Goal: Navigation & Orientation: Find specific page/section

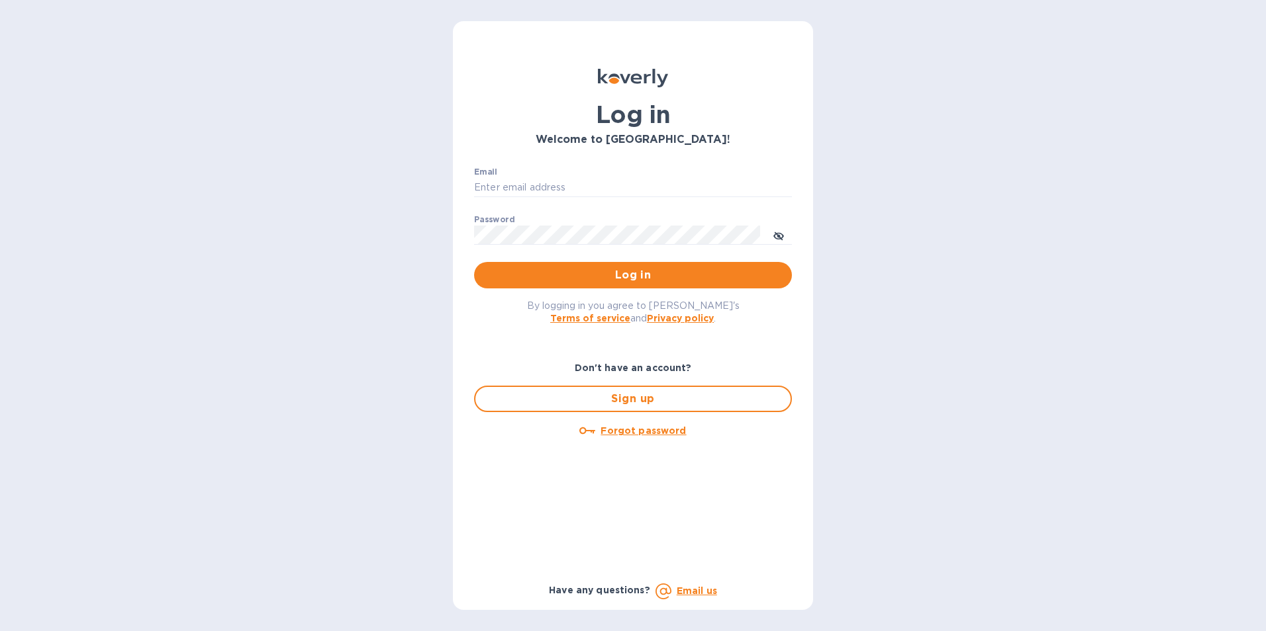
type input "[PERSON_NAME][EMAIL_ADDRESS][DOMAIN_NAME]"
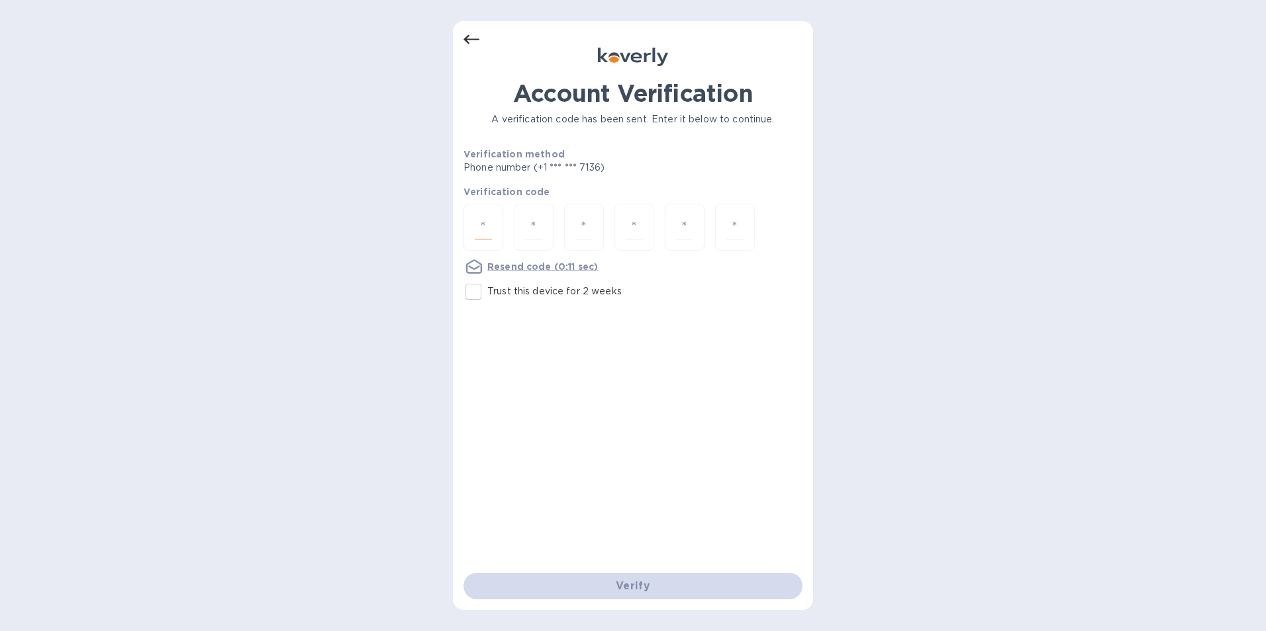
click at [485, 227] on input "number" at bounding box center [483, 227] width 17 height 24
click at [488, 227] on input "number" at bounding box center [483, 227] width 17 height 24
type input "9"
type input "4"
type input "1"
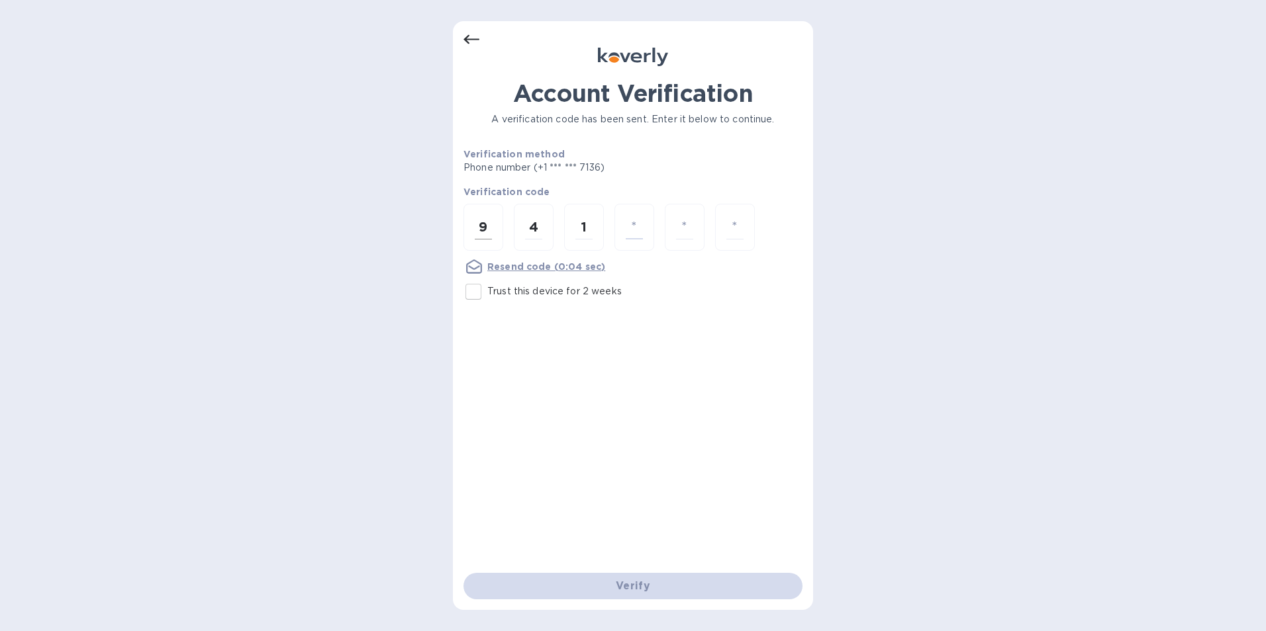
type input "0"
type input "2"
type input "1"
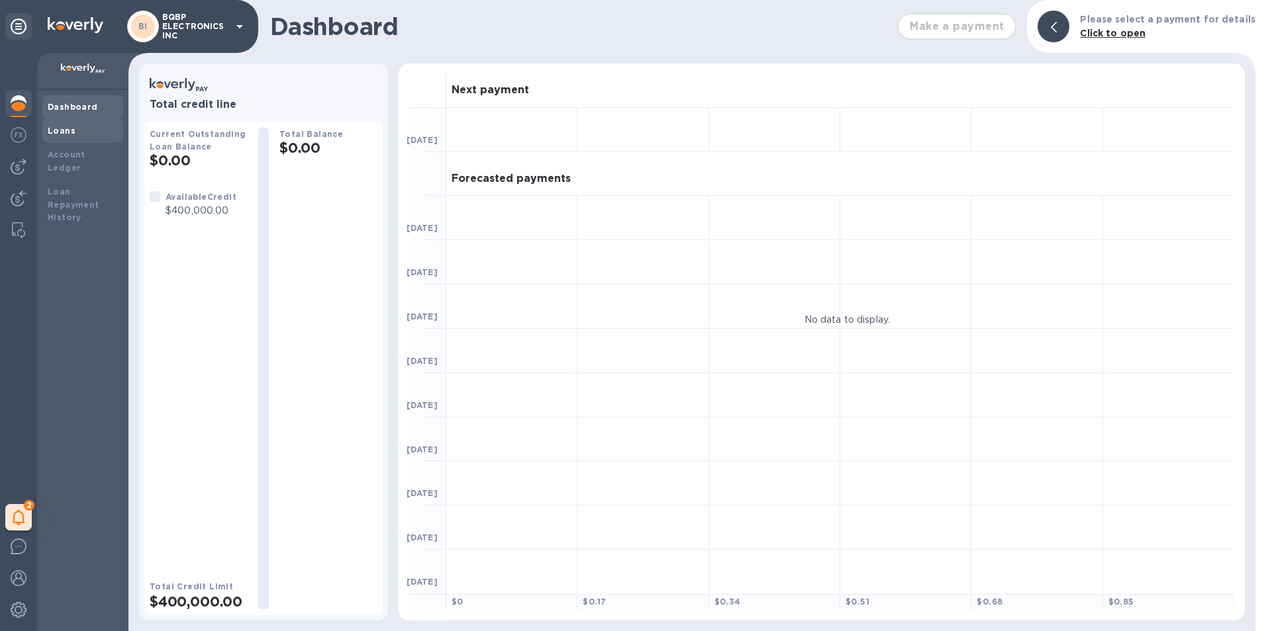
click at [69, 126] on b "Loans" at bounding box center [62, 131] width 28 height 10
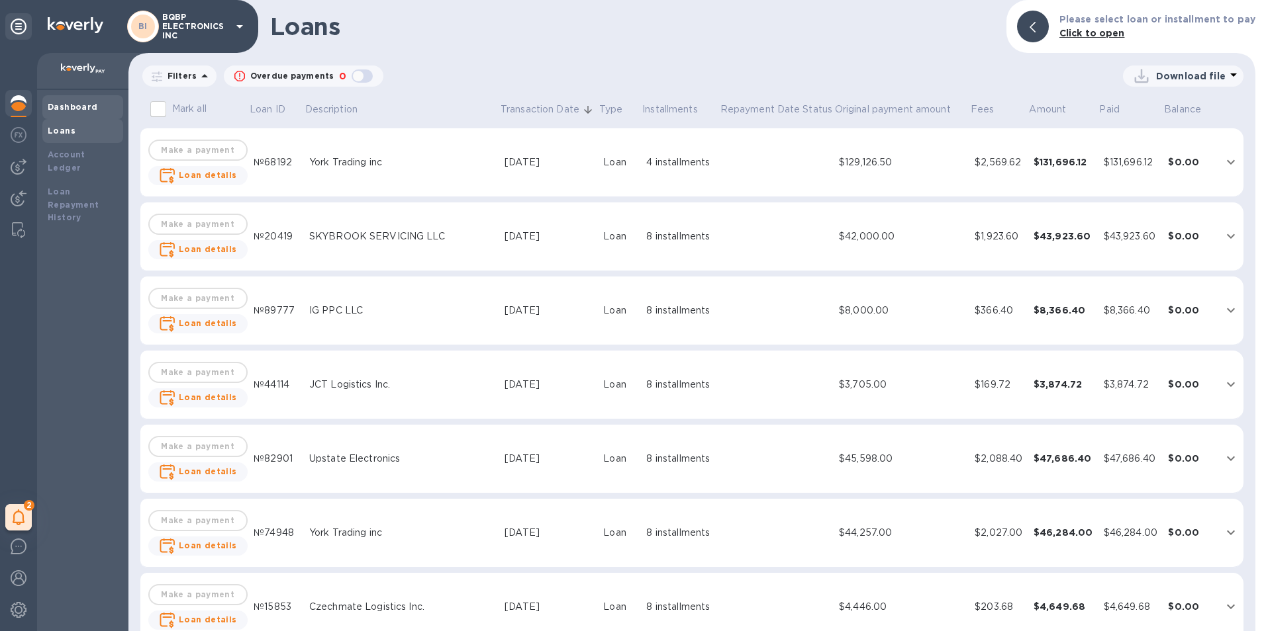
click at [92, 108] on b "Dashboard" at bounding box center [73, 107] width 50 height 10
